Goal: Task Accomplishment & Management: Use online tool/utility

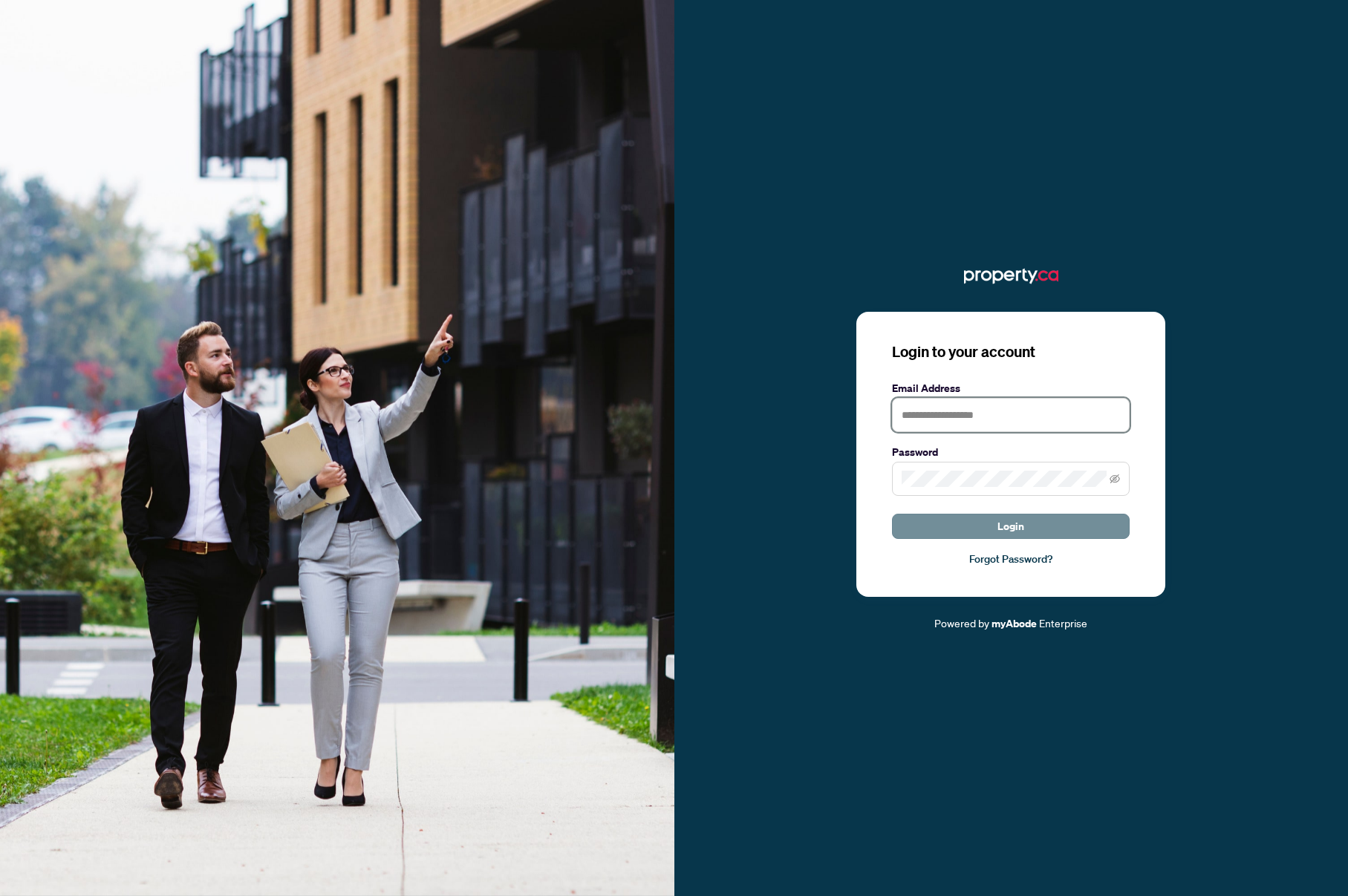
type input "**********"
click at [1039, 528] on button "Login" at bounding box center [1010, 527] width 238 height 25
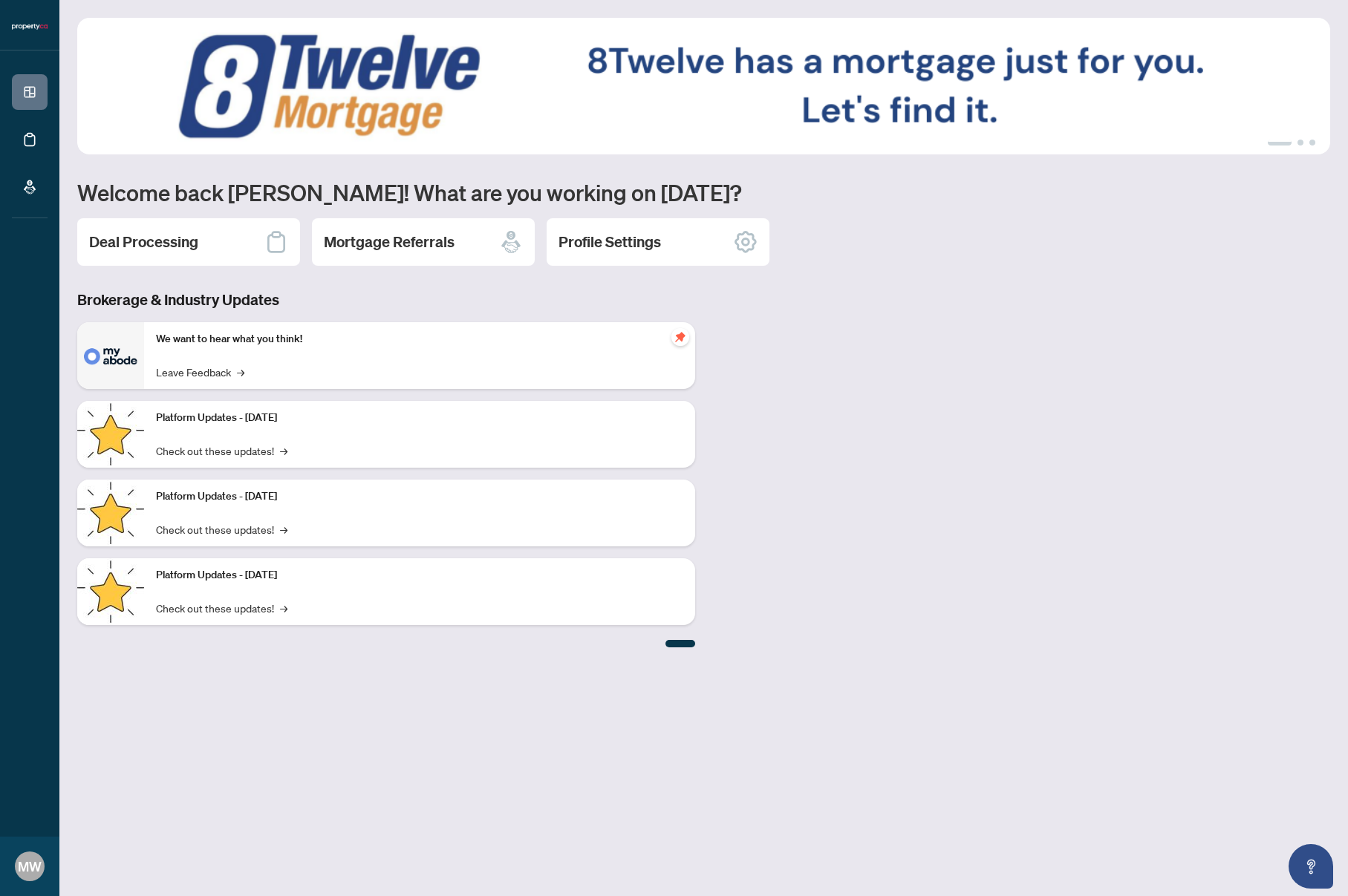
click at [229, 262] on div "Deal Processing" at bounding box center [188, 242] width 223 height 47
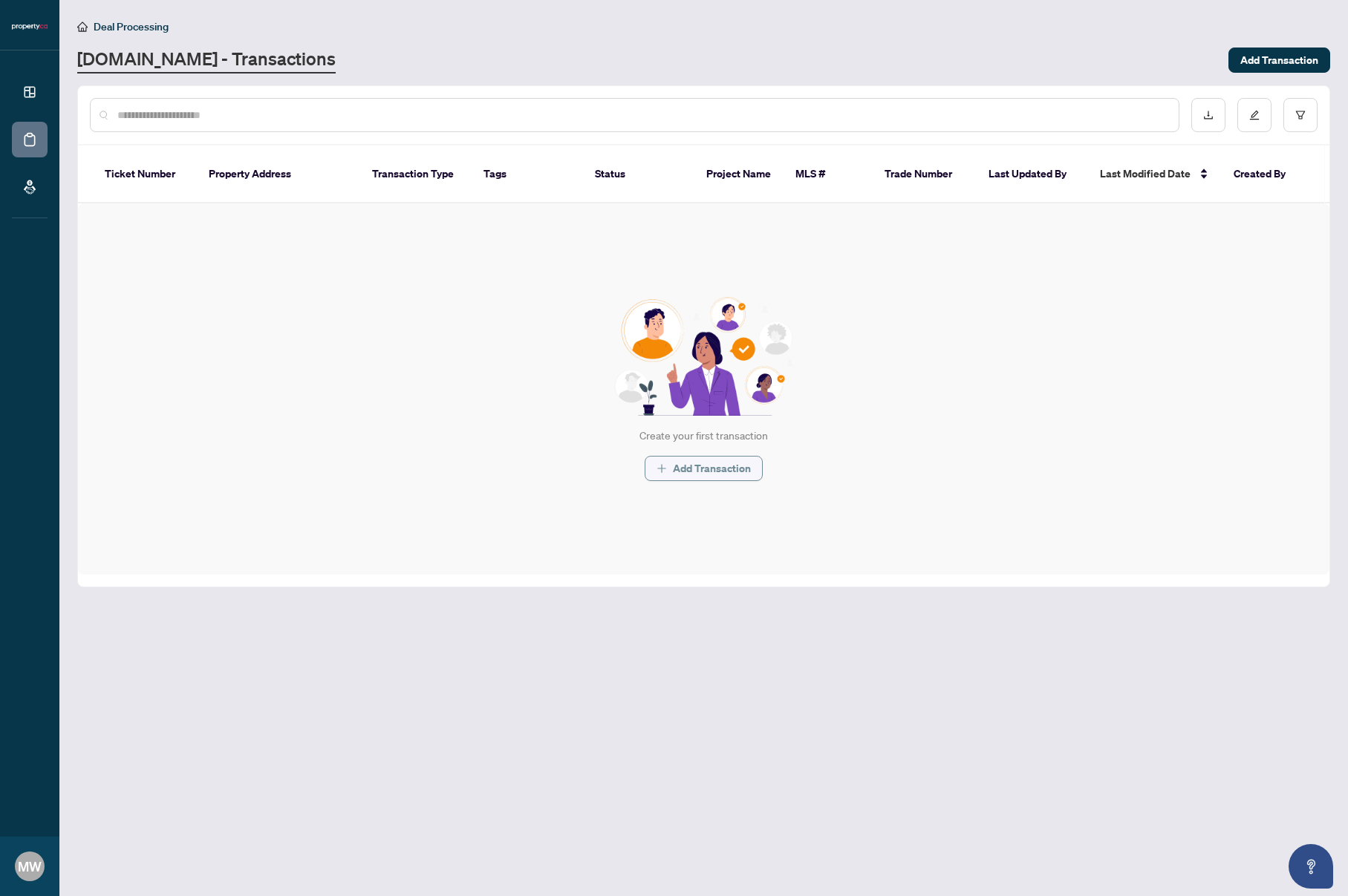
click at [717, 461] on span "Add Transaction" at bounding box center [711, 468] width 78 height 24
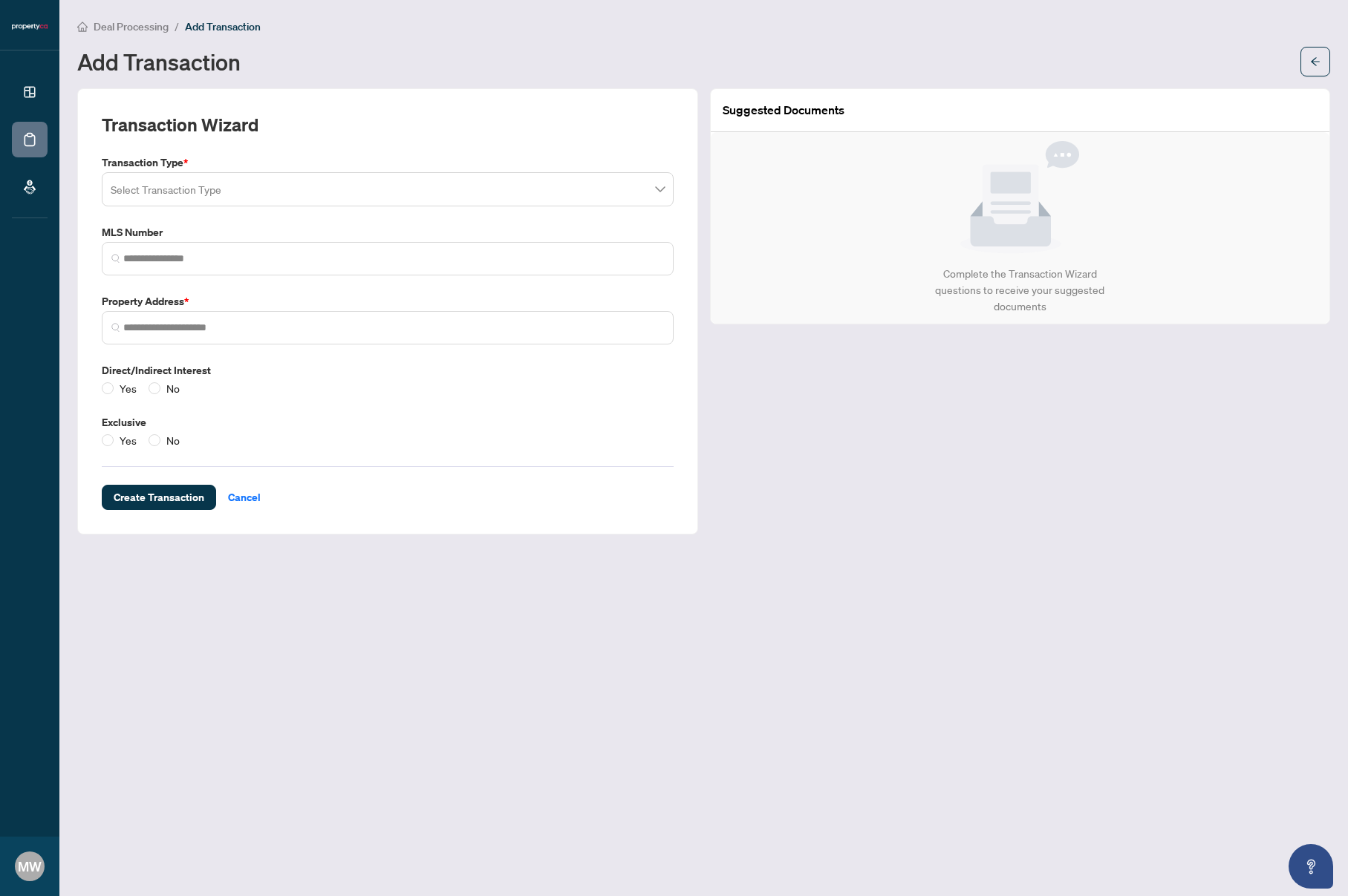
click at [439, 202] on input "search" at bounding box center [381, 191] width 540 height 33
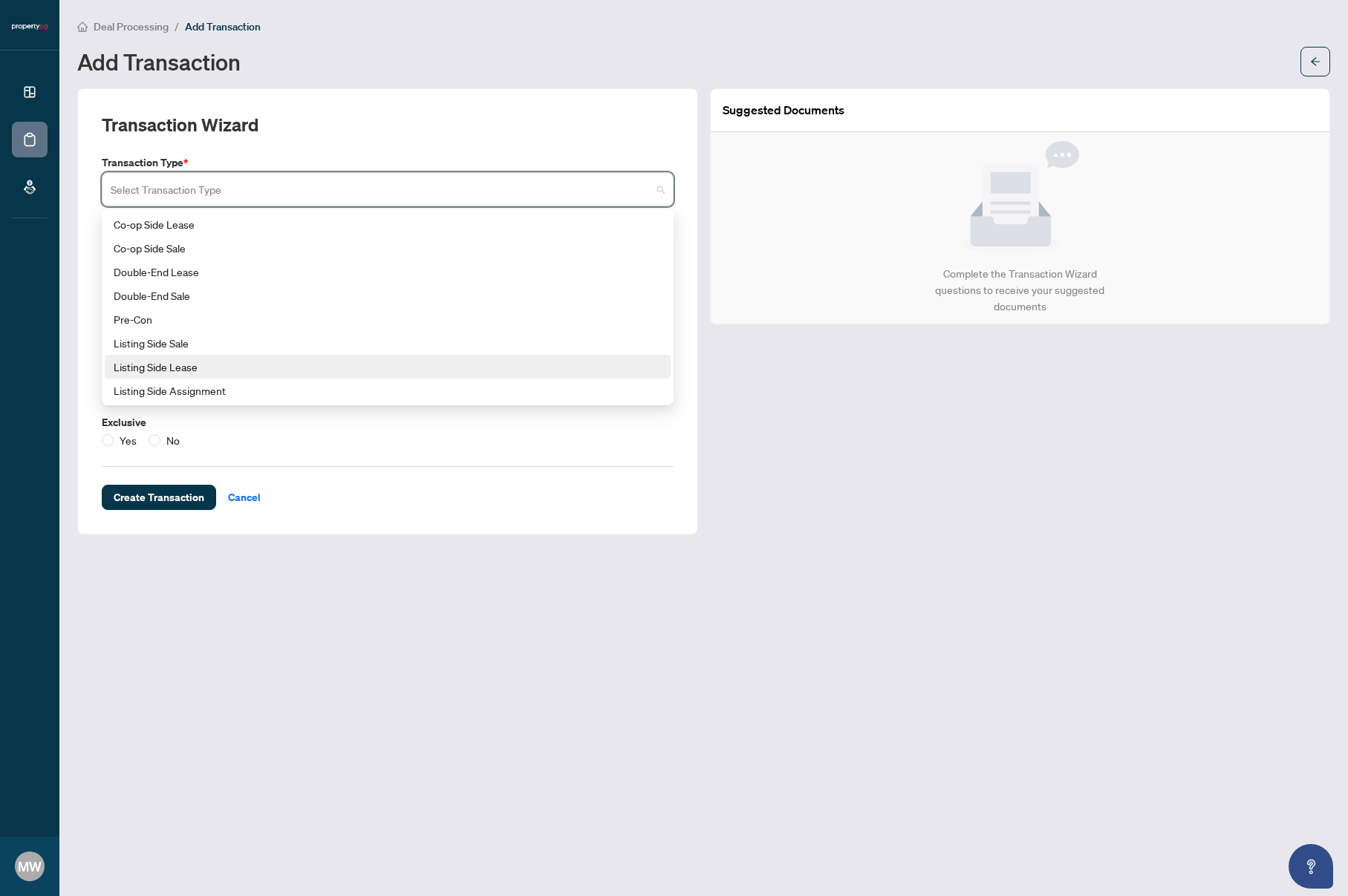
click at [480, 370] on div "Listing Side Lease" at bounding box center [387, 367] width 548 height 16
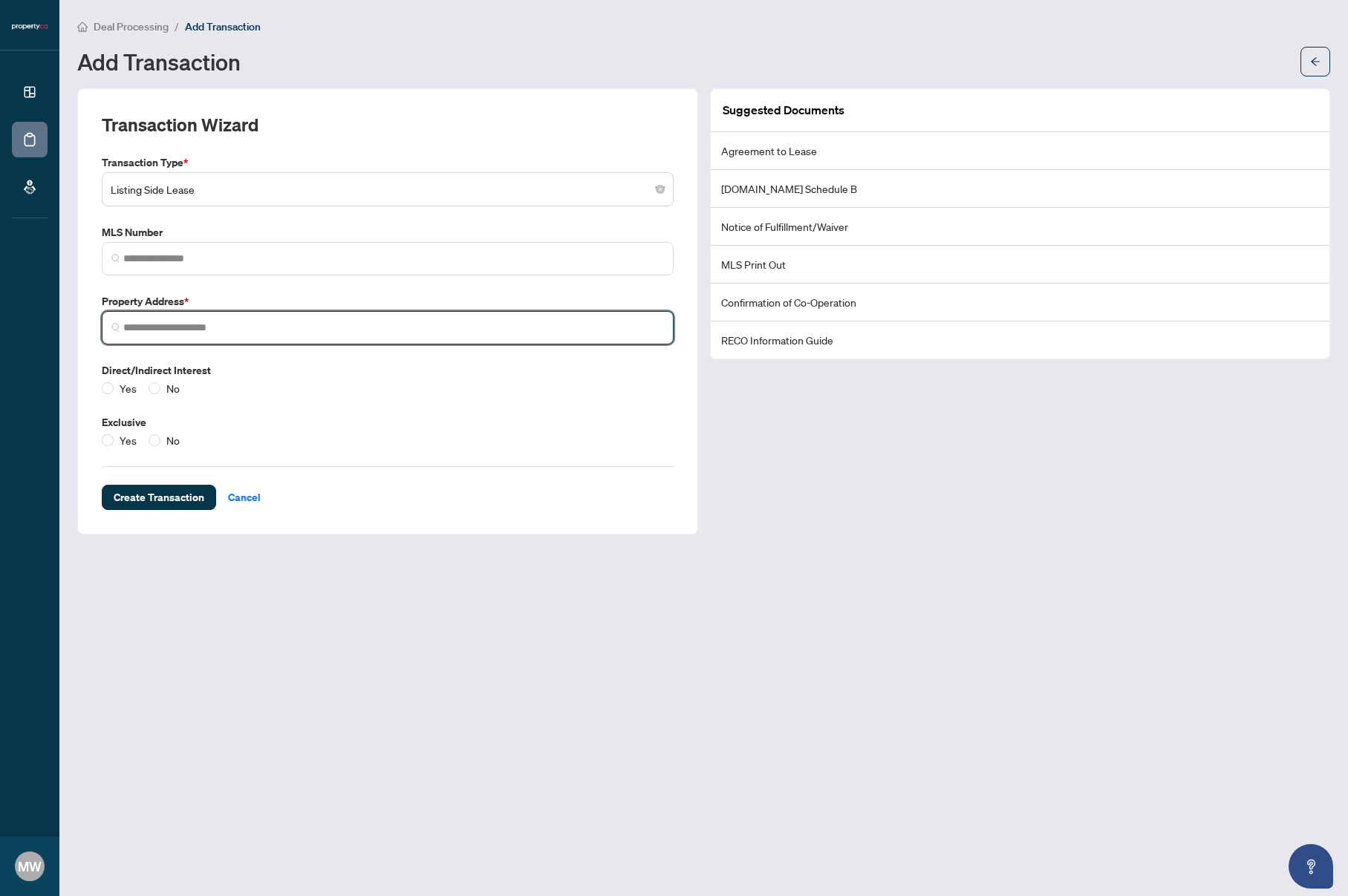
click at [401, 327] on input "search" at bounding box center [394, 328] width 540 height 15
click at [688, 431] on div "Transaction Wizard Transaction Type * Listing Side Lease 146 147 176 Co-op Side…" at bounding box center [387, 311] width 621 height 446
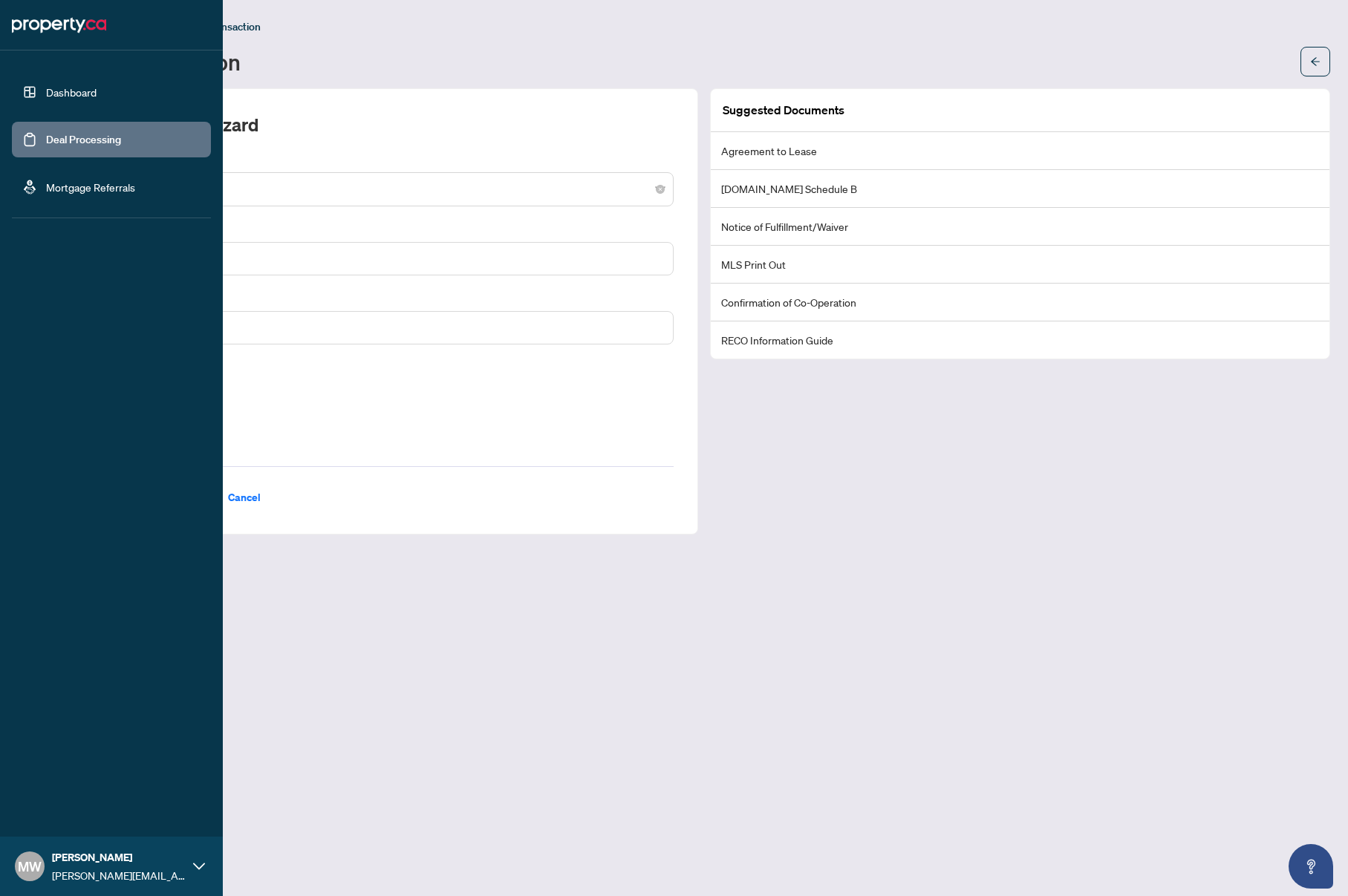
click at [83, 89] on link "Dashboard" at bounding box center [71, 92] width 51 height 14
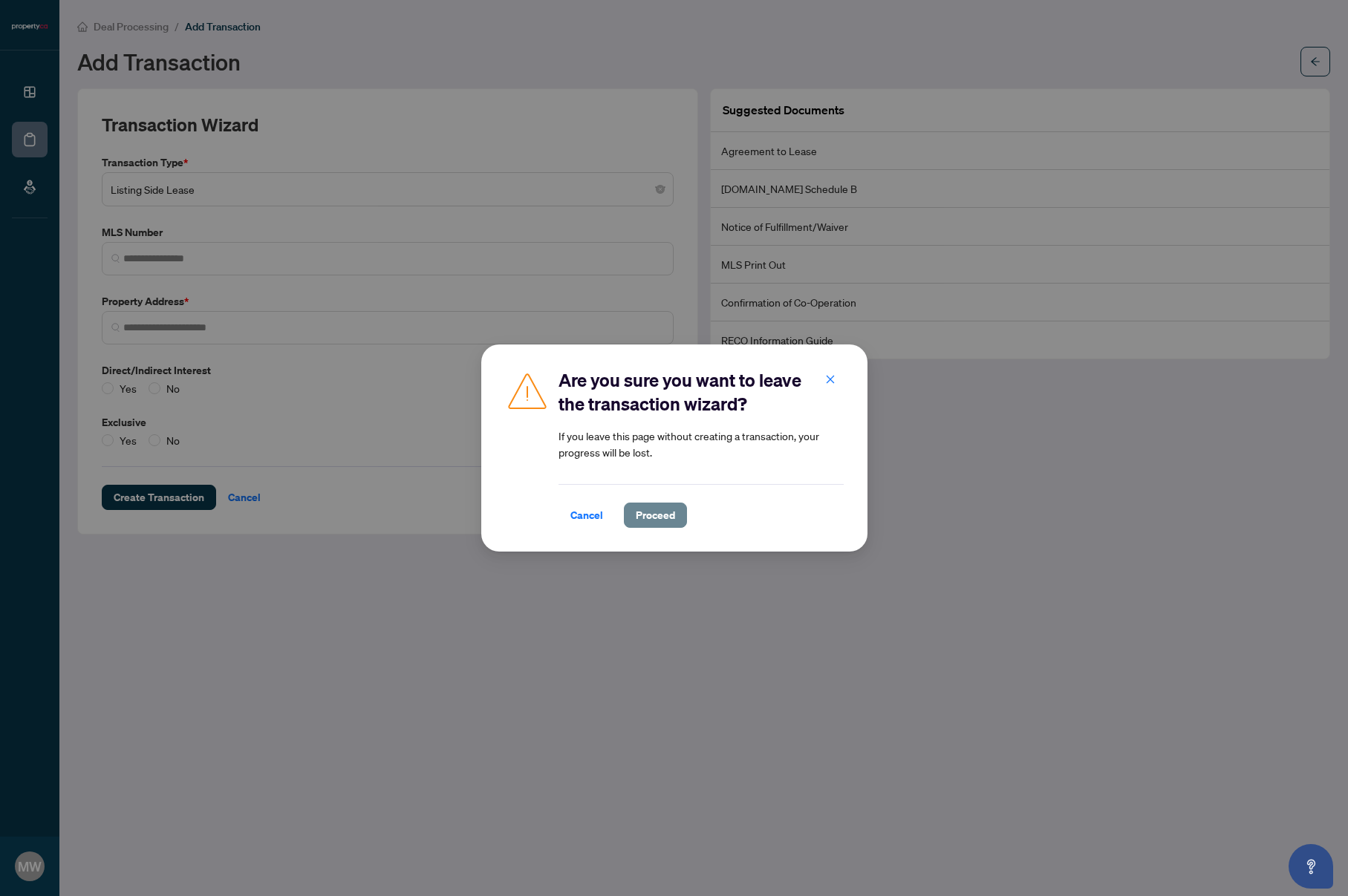
click at [629, 515] on button "Proceed" at bounding box center [655, 516] width 64 height 25
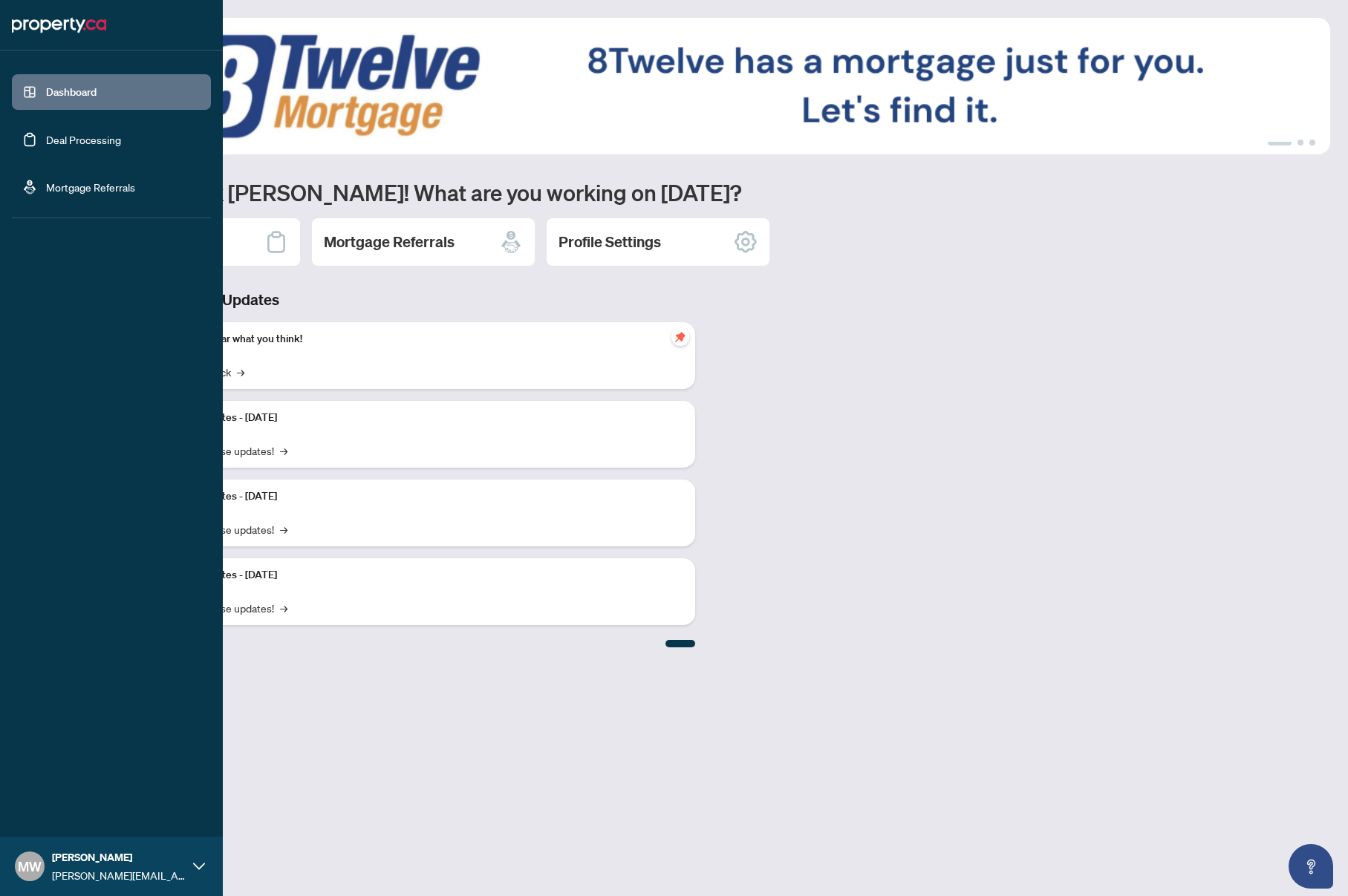
click at [46, 135] on link "Deal Processing" at bounding box center [83, 140] width 75 height 14
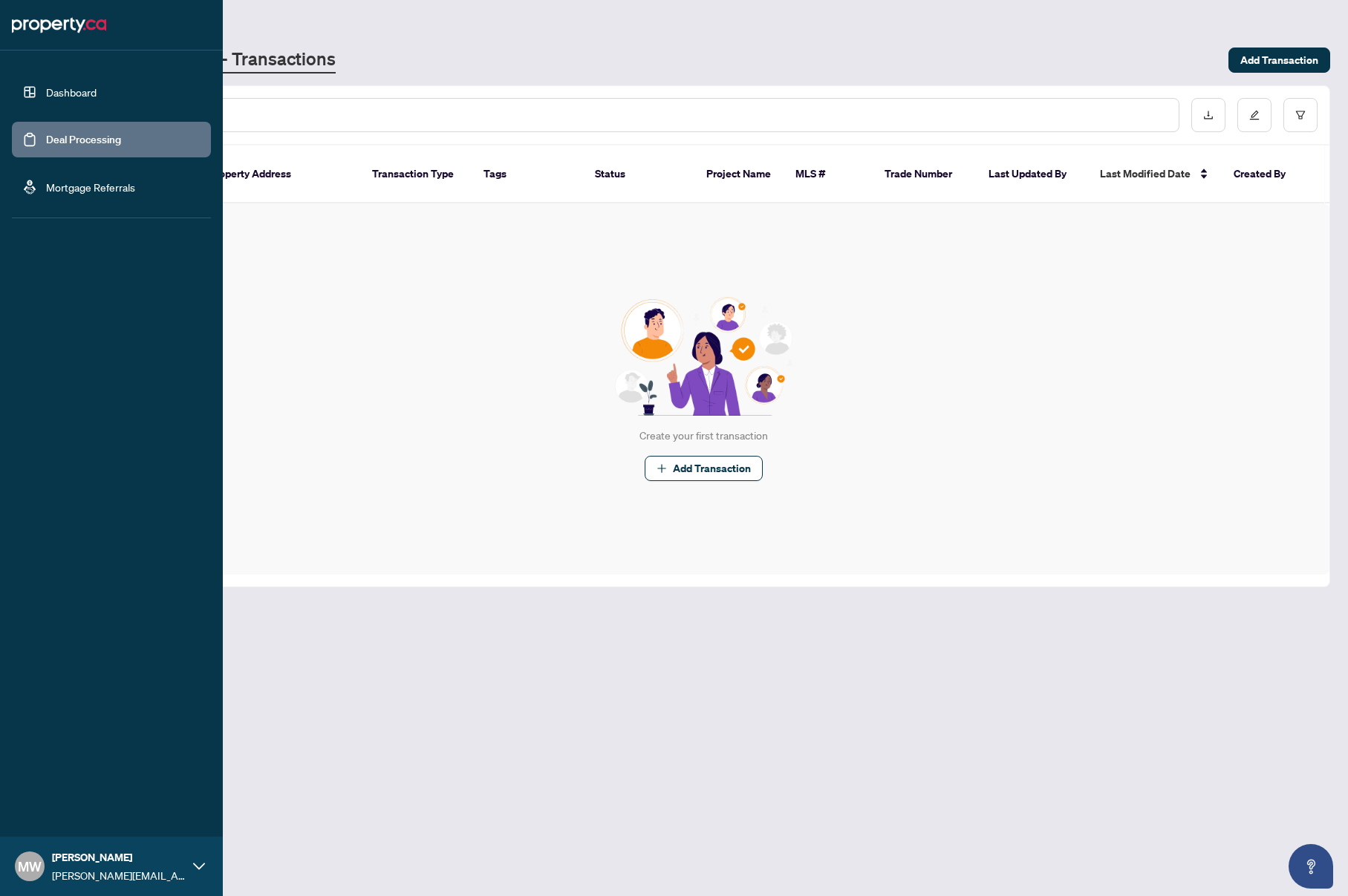
click at [104, 189] on link "Mortgage Referrals" at bounding box center [90, 187] width 89 height 14
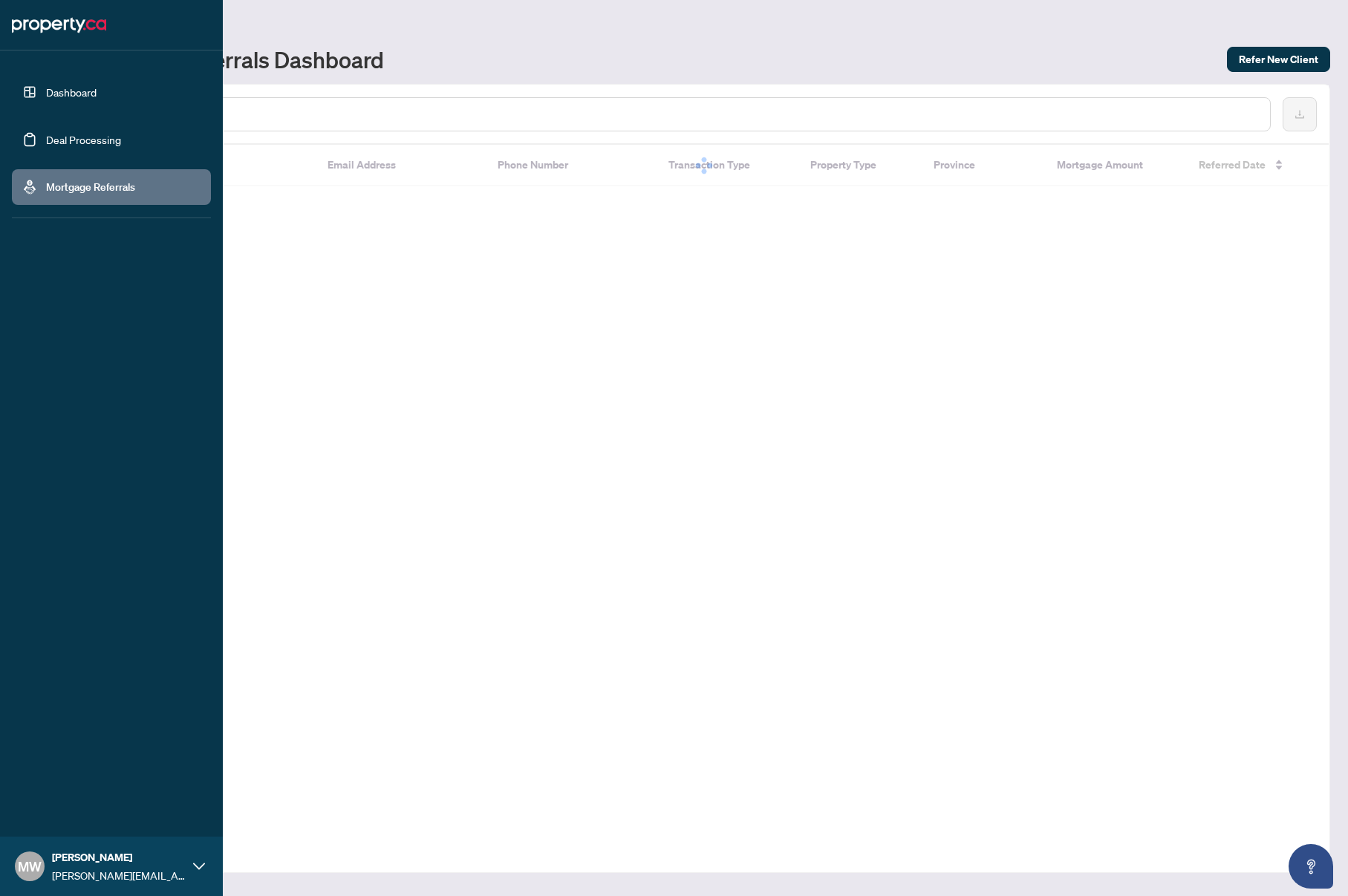
click at [106, 143] on link "Deal Processing" at bounding box center [83, 140] width 75 height 14
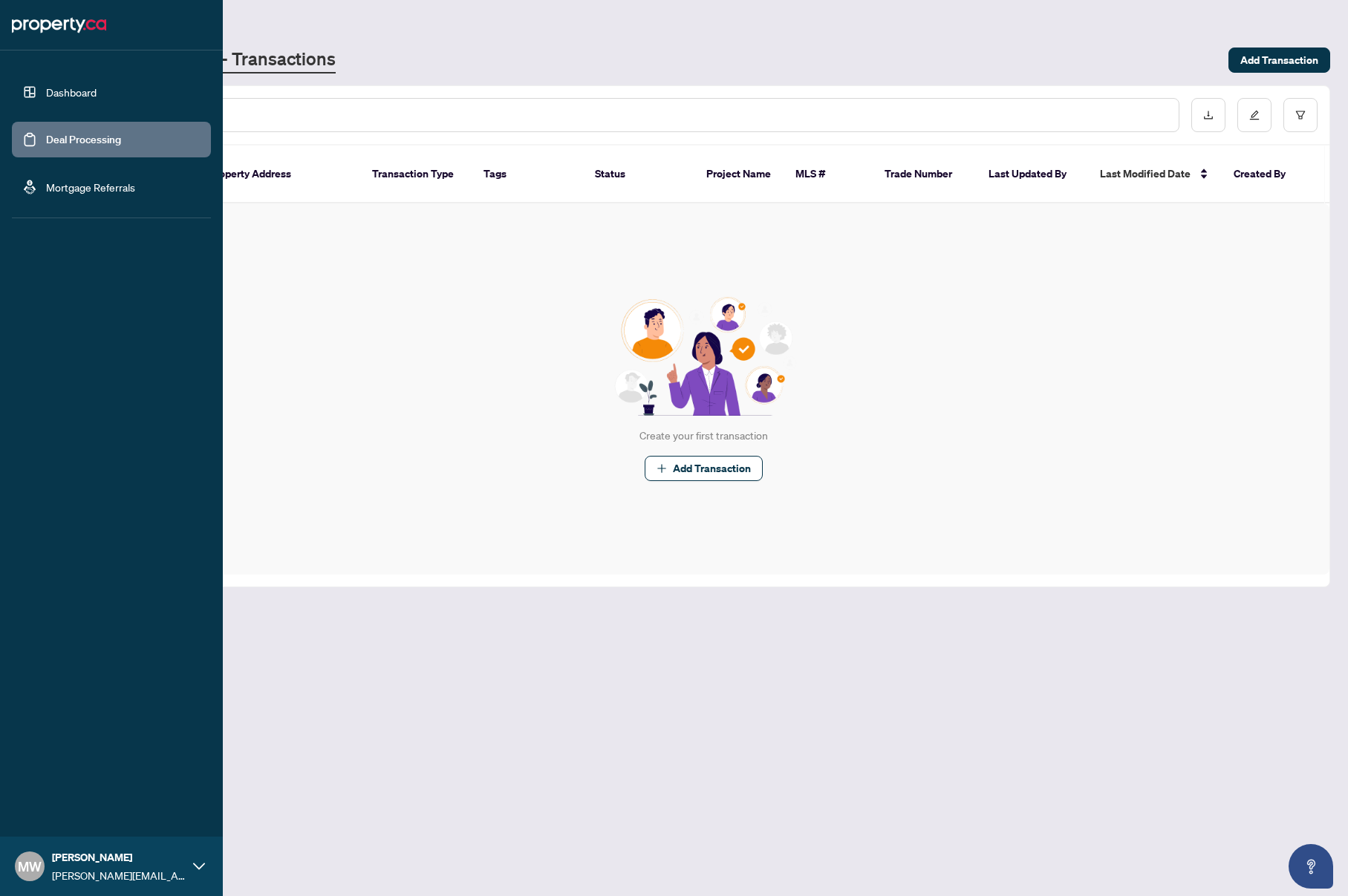
click at [30, 71] on li "Dashboard Deal Processing Mortgage Referrals" at bounding box center [111, 140] width 199 height 154
click at [61, 99] on link "Dashboard" at bounding box center [71, 92] width 51 height 14
